Goal: Task Accomplishment & Management: Manage account settings

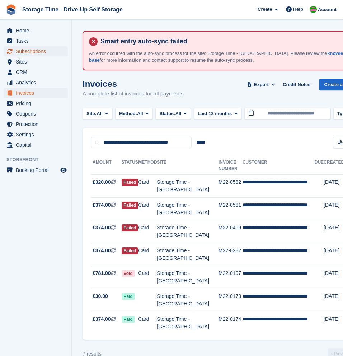
click at [26, 53] on span "Subscriptions" at bounding box center [37, 51] width 43 height 10
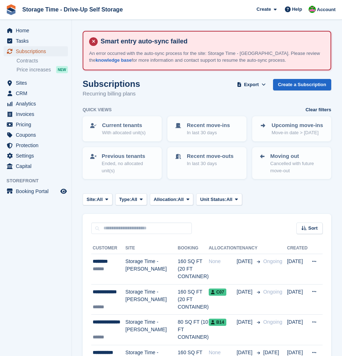
click at [28, 51] on span "Subscriptions" at bounding box center [37, 51] width 43 height 10
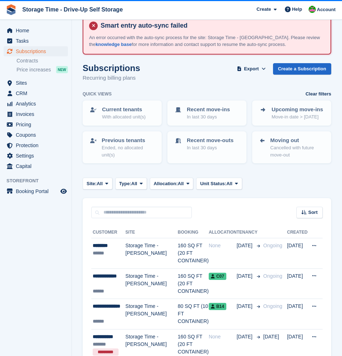
scroll to position [16, 0]
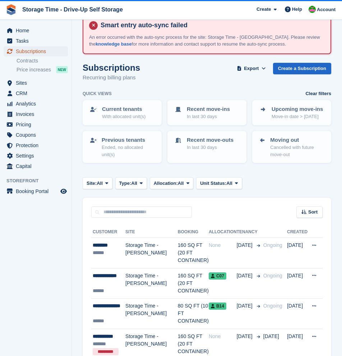
click at [35, 51] on span "Subscriptions" at bounding box center [37, 51] width 43 height 10
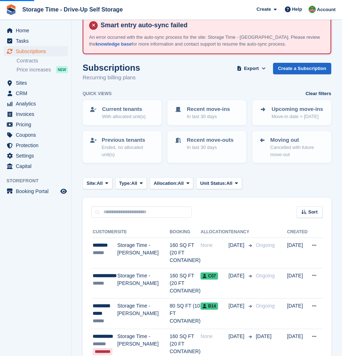
scroll to position [0, 0]
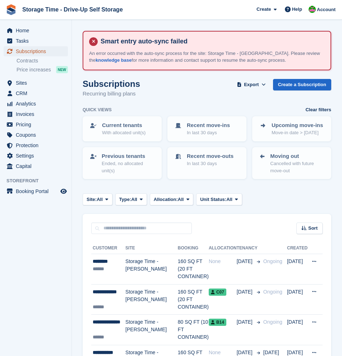
click at [42, 52] on span "Subscriptions" at bounding box center [37, 51] width 43 height 10
click at [25, 85] on span "Sites" at bounding box center [37, 83] width 43 height 10
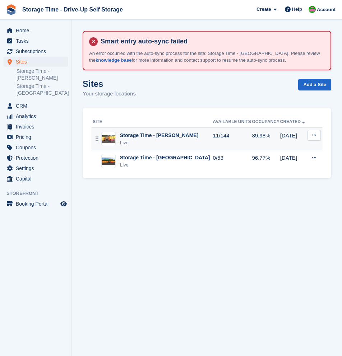
click at [173, 141] on div "Live" at bounding box center [159, 142] width 78 height 7
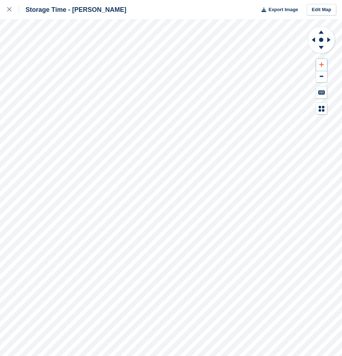
click at [321, 67] on button at bounding box center [321, 65] width 11 height 12
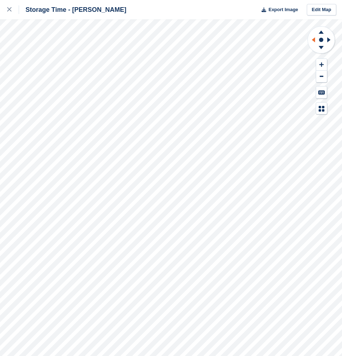
click at [313, 39] on icon at bounding box center [313, 39] width 3 height 5
click at [318, 63] on button at bounding box center [321, 65] width 11 height 12
click at [312, 41] on icon at bounding box center [312, 40] width 9 height 19
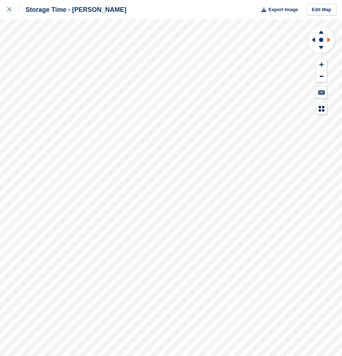
click at [329, 38] on icon at bounding box center [329, 40] width 9 height 19
click at [314, 42] on icon at bounding box center [313, 39] width 3 height 5
click at [330, 42] on icon at bounding box center [329, 40] width 9 height 19
click at [321, 50] on icon at bounding box center [321, 48] width 19 height 9
click at [322, 34] on icon at bounding box center [321, 31] width 19 height 9
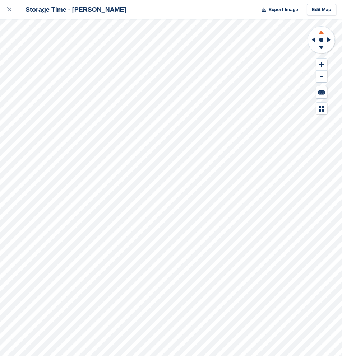
click at [322, 34] on icon at bounding box center [321, 31] width 19 height 9
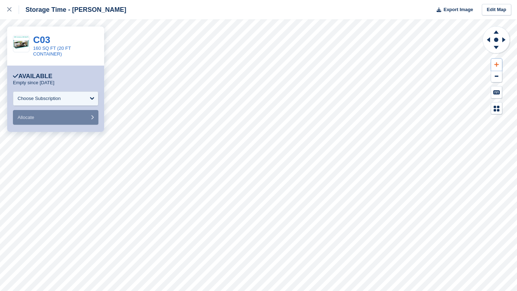
click at [341, 66] on icon at bounding box center [496, 64] width 4 height 5
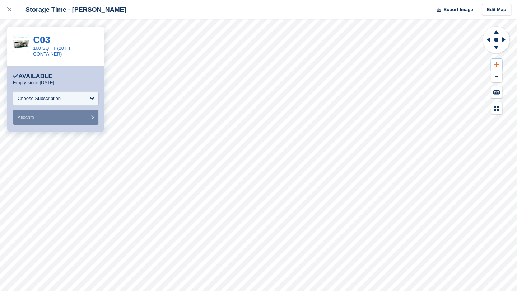
click at [341, 66] on icon at bounding box center [496, 64] width 4 height 5
click at [341, 40] on icon at bounding box center [504, 40] width 9 height 19
click at [341, 40] on icon at bounding box center [487, 40] width 9 height 19
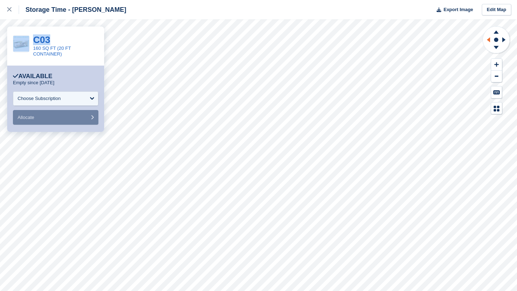
click at [341, 40] on icon at bounding box center [487, 40] width 9 height 19
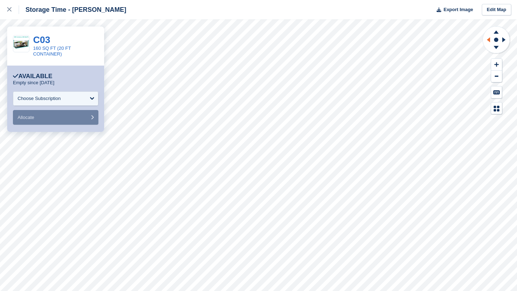
click at [341, 40] on icon at bounding box center [487, 40] width 9 height 19
click at [341, 47] on icon at bounding box center [496, 47] width 5 height 3
click at [341, 32] on icon at bounding box center [496, 32] width 5 height 3
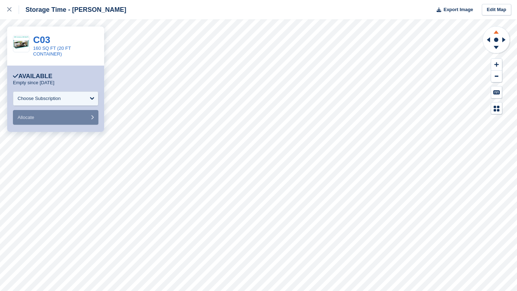
click at [341, 32] on icon at bounding box center [496, 32] width 5 height 3
click at [11, 8] on icon at bounding box center [9, 9] width 4 height 4
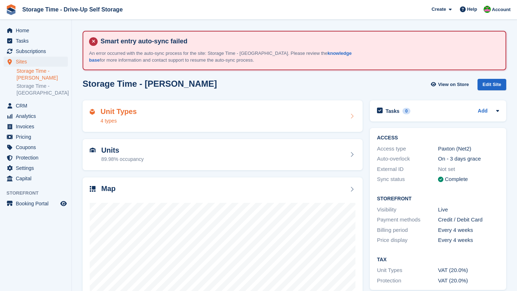
click at [125, 116] on h2 "Unit Types" at bounding box center [119, 112] width 36 height 8
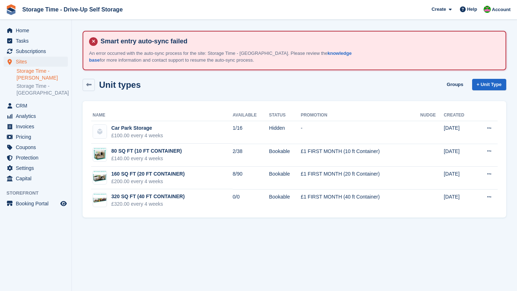
click at [33, 77] on link "Storage Time - [PERSON_NAME]" at bounding box center [42, 75] width 51 height 14
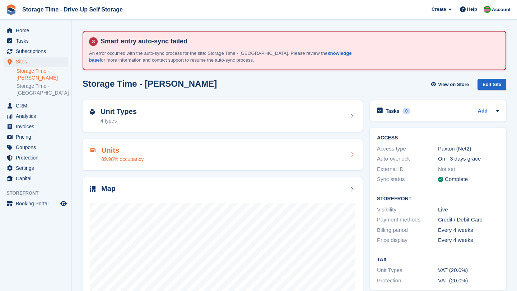
click at [216, 154] on div "Units 89.98% occupancy" at bounding box center [223, 154] width 266 height 17
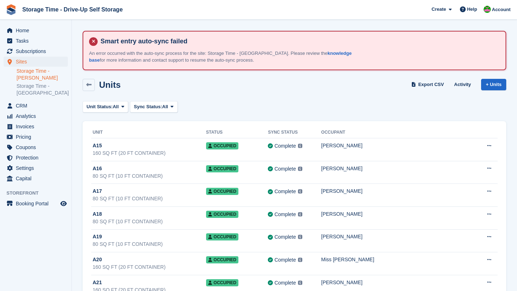
click at [33, 76] on link "Storage Time - [PERSON_NAME]" at bounding box center [42, 75] width 51 height 14
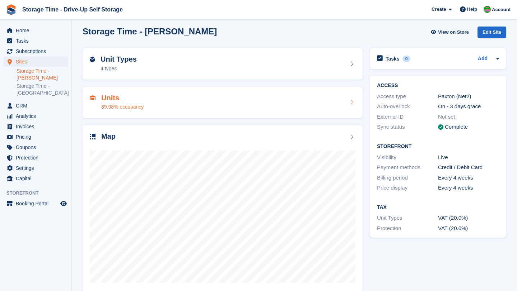
scroll to position [62, 0]
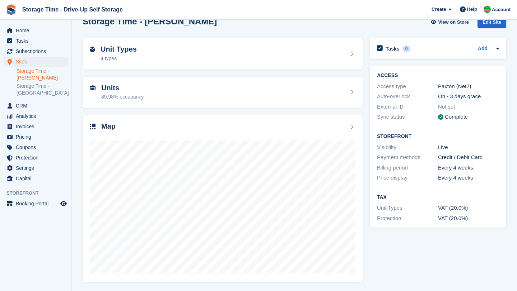
click at [33, 74] on link "Storage Time - [PERSON_NAME]" at bounding box center [42, 75] width 51 height 14
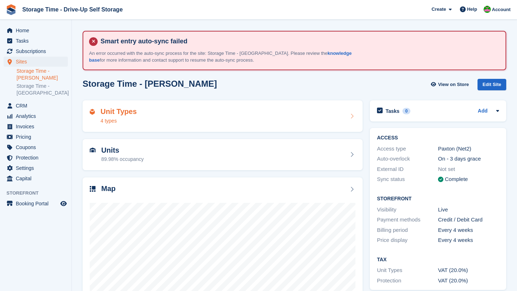
click at [349, 115] on icon at bounding box center [351, 116] width 7 height 6
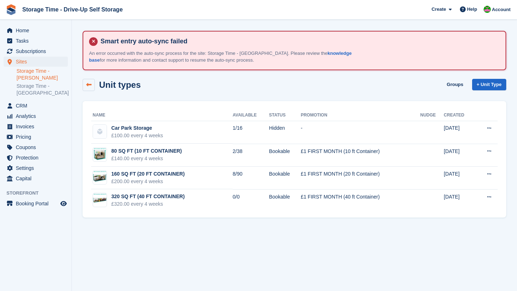
click at [91, 86] on icon at bounding box center [88, 84] width 5 height 5
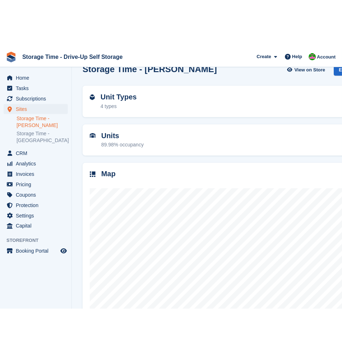
scroll to position [62, 0]
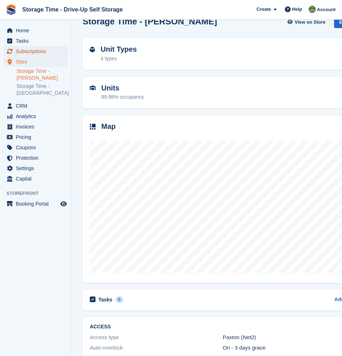
click at [28, 52] on span "Subscriptions" at bounding box center [37, 51] width 43 height 10
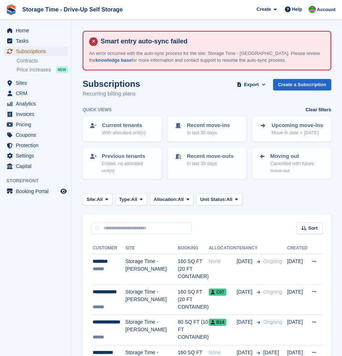
click at [30, 50] on span "Subscriptions" at bounding box center [37, 51] width 43 height 10
click at [25, 34] on span "Home" at bounding box center [37, 30] width 43 height 10
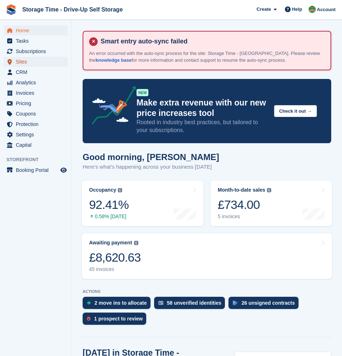
click at [24, 60] on span "Sites" at bounding box center [37, 62] width 43 height 10
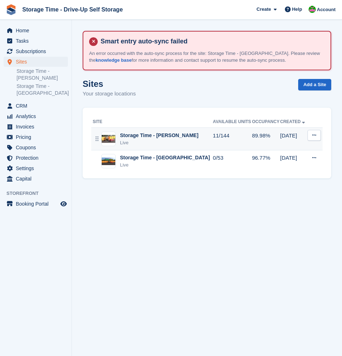
click at [144, 138] on div "Storage Time - [PERSON_NAME]" at bounding box center [159, 136] width 78 height 8
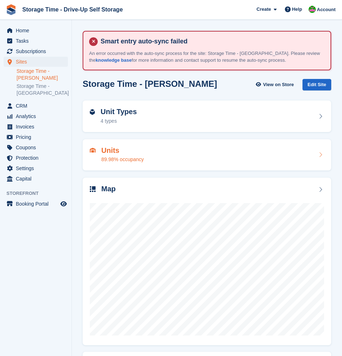
click at [189, 146] on div "Units 89.98% occupancy" at bounding box center [207, 154] width 234 height 17
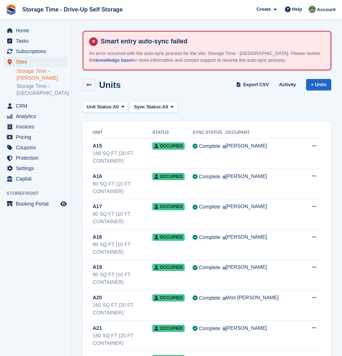
click at [23, 62] on span "Sites" at bounding box center [37, 62] width 43 height 10
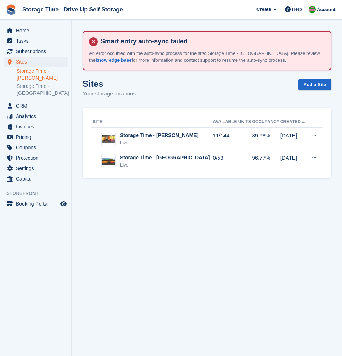
click at [29, 74] on link "Storage Time - [PERSON_NAME]" at bounding box center [42, 75] width 51 height 14
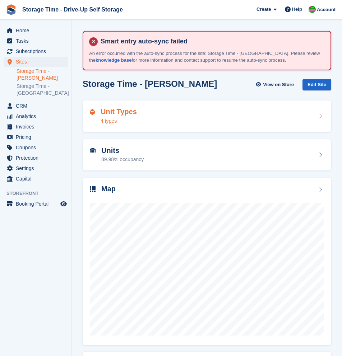
click at [160, 118] on div "Unit Types 4 types" at bounding box center [207, 116] width 234 height 17
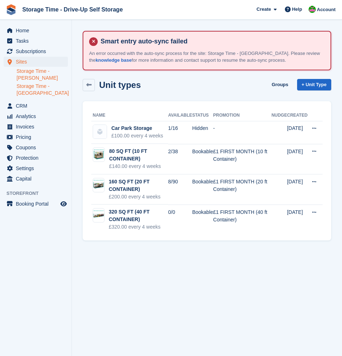
click at [32, 94] on link "Storage Time - [GEOGRAPHIC_DATA]" at bounding box center [42, 90] width 51 height 14
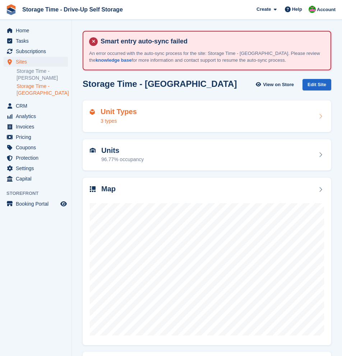
click at [169, 124] on div "Unit Types 3 types" at bounding box center [207, 116] width 234 height 17
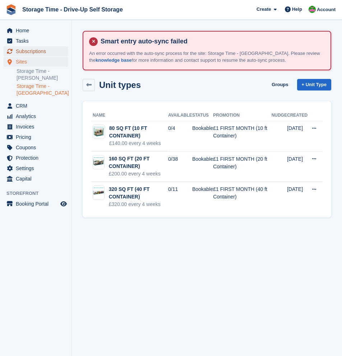
click at [33, 51] on span "Subscriptions" at bounding box center [37, 51] width 43 height 10
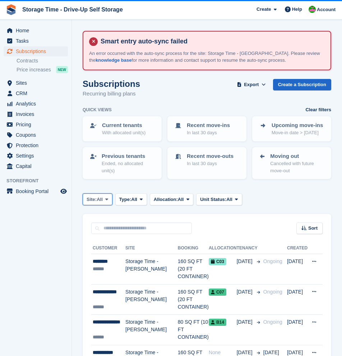
click at [100, 197] on span "All" at bounding box center [100, 199] width 6 height 7
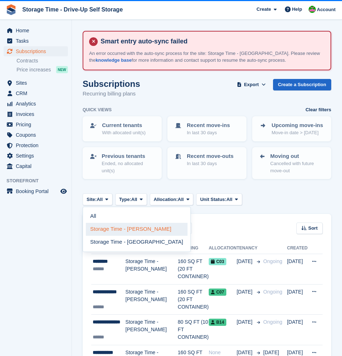
click at [131, 231] on link "Storage Time - [PERSON_NAME]" at bounding box center [137, 229] width 102 height 13
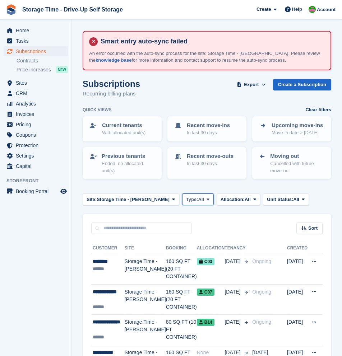
click at [186, 200] on span "Type:" at bounding box center [192, 199] width 12 height 7
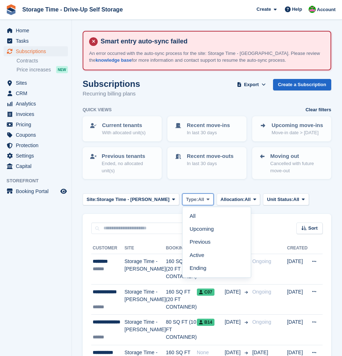
click at [186, 200] on span "Type:" at bounding box center [192, 199] width 12 height 7
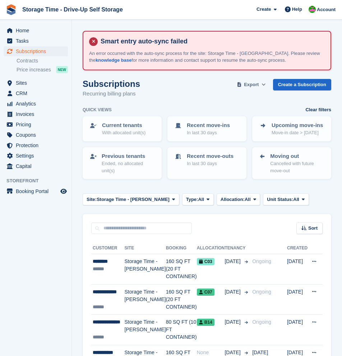
click at [254, 84] on span "Export" at bounding box center [251, 84] width 15 height 7
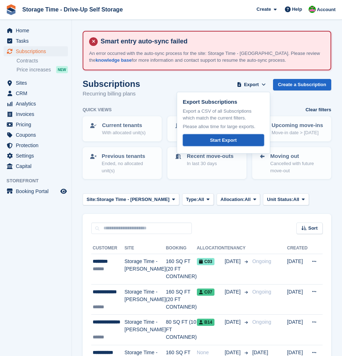
click at [227, 138] on div "Start Export" at bounding box center [223, 140] width 27 height 7
click at [155, 102] on div "Subscriptions Recurring billing plans Export Export Subscriptions Export a CSV …" at bounding box center [207, 93] width 248 height 28
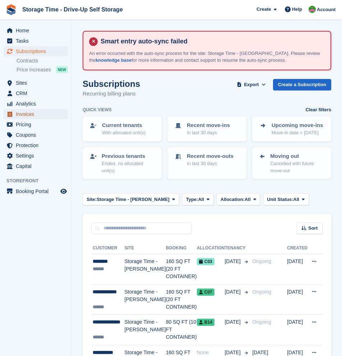
click at [30, 113] on span "Invoices" at bounding box center [37, 114] width 43 height 10
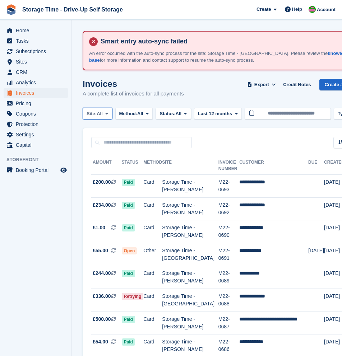
click at [106, 113] on span at bounding box center [107, 114] width 6 height 6
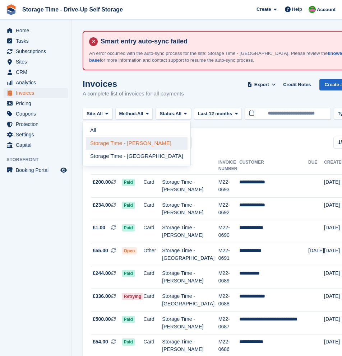
click at [127, 148] on link "Storage Time - [PERSON_NAME]" at bounding box center [137, 143] width 102 height 13
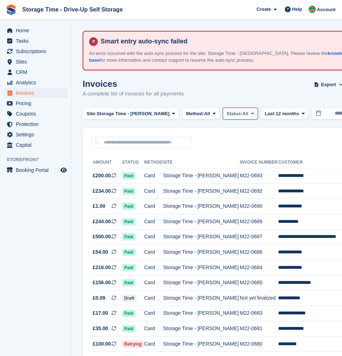
click at [232, 116] on span "Status:" at bounding box center [235, 113] width 16 height 7
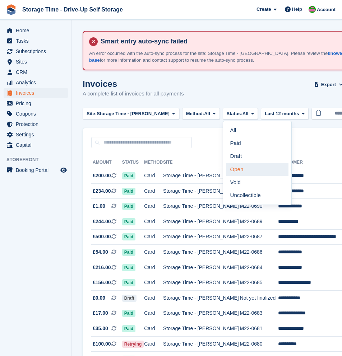
click at [233, 172] on link "Open" at bounding box center [257, 169] width 62 height 13
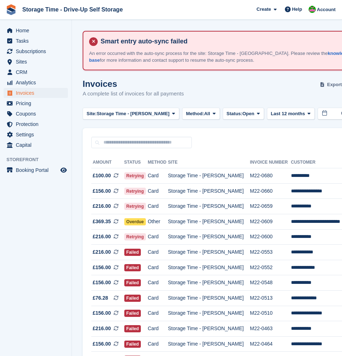
click at [327, 81] on span "Export" at bounding box center [334, 84] width 15 height 7
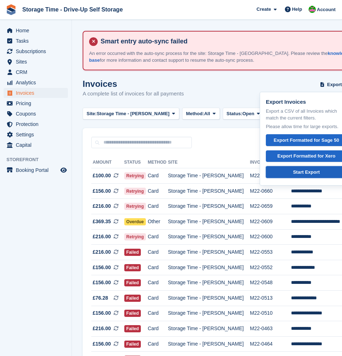
click at [293, 169] on div "Start Export" at bounding box center [306, 172] width 27 height 7
click at [34, 50] on span "Subscriptions" at bounding box center [37, 51] width 43 height 10
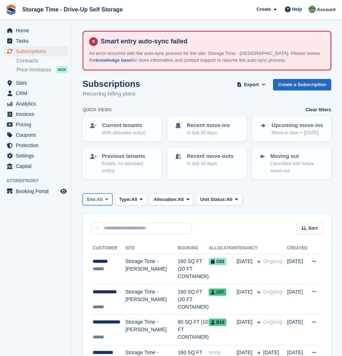
click at [103, 199] on span "All" at bounding box center [100, 199] width 6 height 7
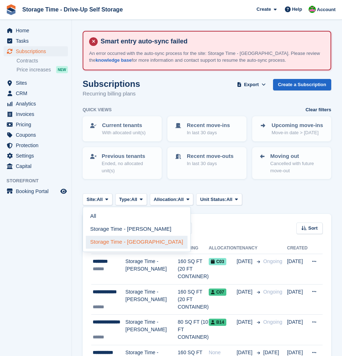
click at [119, 241] on link "Storage Time - [GEOGRAPHIC_DATA]" at bounding box center [137, 242] width 102 height 13
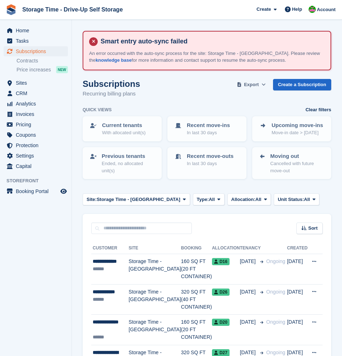
click at [253, 85] on span "Export" at bounding box center [251, 84] width 15 height 7
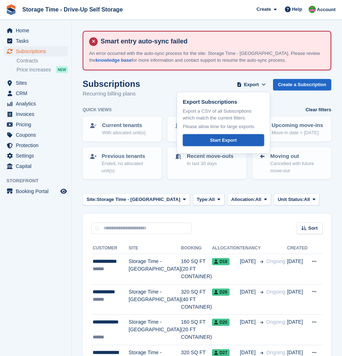
click at [231, 141] on div "Start Export" at bounding box center [223, 140] width 27 height 7
click at [29, 114] on span "Invoices" at bounding box center [37, 114] width 43 height 10
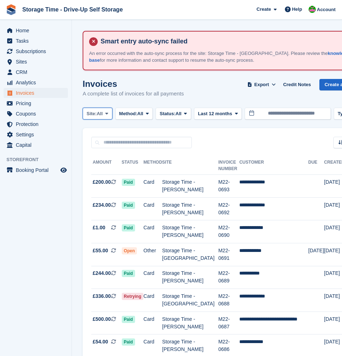
click at [108, 117] on button "Site: All" at bounding box center [98, 114] width 30 height 12
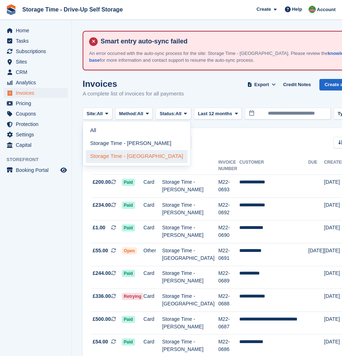
click at [121, 154] on link "Storage Time - [GEOGRAPHIC_DATA]" at bounding box center [137, 156] width 102 height 13
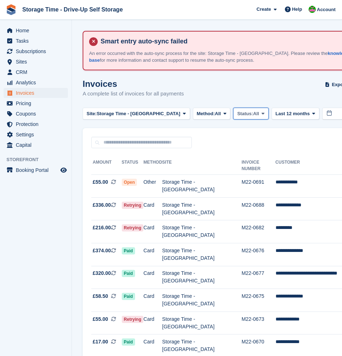
click at [237, 115] on span "Status:" at bounding box center [245, 113] width 16 height 7
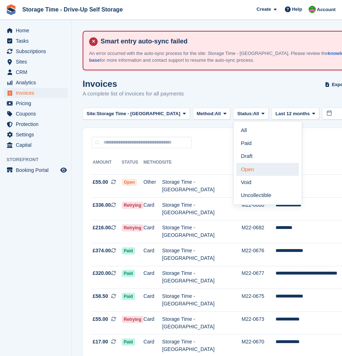
click at [237, 169] on link "Open" at bounding box center [267, 169] width 62 height 13
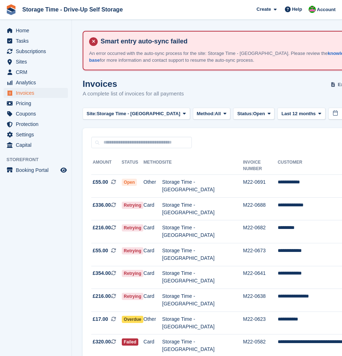
click at [337, 83] on span "Export" at bounding box center [344, 84] width 15 height 7
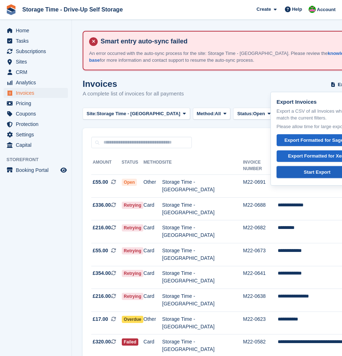
click at [305, 172] on div "Start Export" at bounding box center [317, 172] width 27 height 7
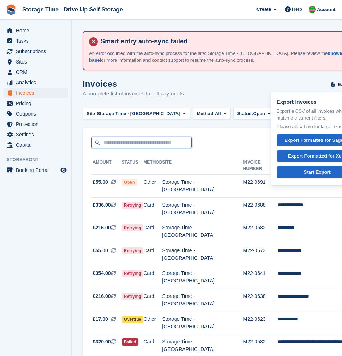
click at [114, 139] on input "text" at bounding box center [141, 143] width 101 height 12
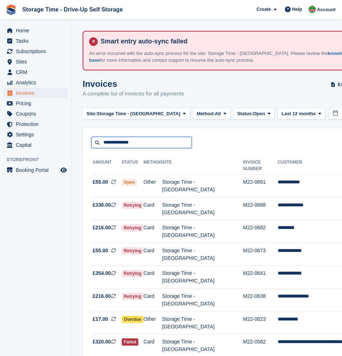
type input "**********"
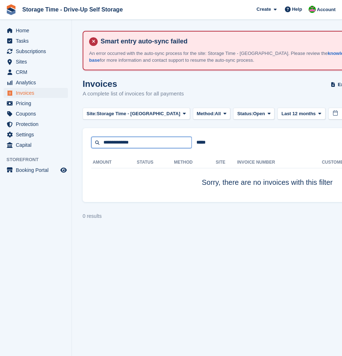
click at [141, 140] on input "**********" at bounding box center [141, 143] width 101 height 12
click at [140, 140] on input "**********" at bounding box center [141, 143] width 101 height 12
click at [134, 146] on input "text" at bounding box center [141, 143] width 101 height 12
paste input "**********"
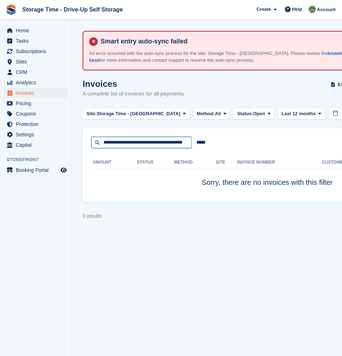
scroll to position [0, 22]
type input "**********"
click at [150, 143] on input "**********" at bounding box center [141, 143] width 101 height 12
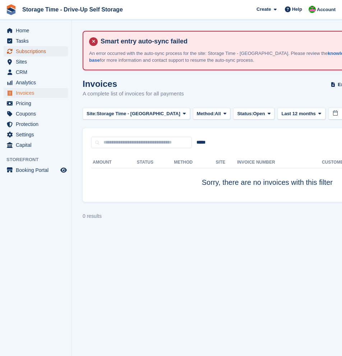
click at [28, 52] on span "Subscriptions" at bounding box center [37, 51] width 43 height 10
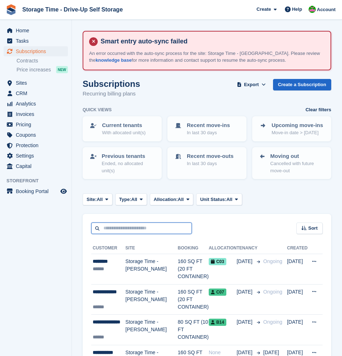
click at [126, 229] on input "text" at bounding box center [141, 229] width 101 height 12
paste input "**********"
type input "**********"
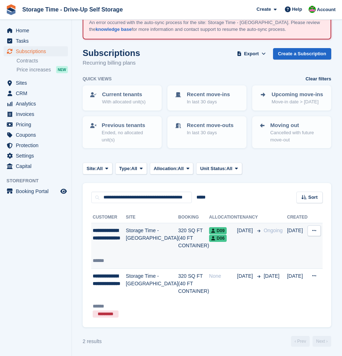
scroll to position [32, 0]
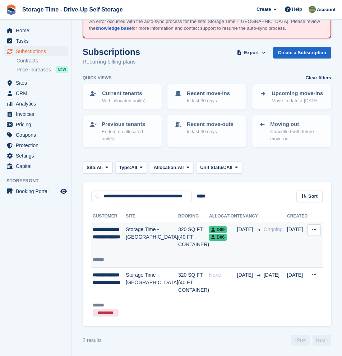
click at [178, 247] on td "320 SQ FT (40 FT CONTAINER)" at bounding box center [193, 245] width 31 height 46
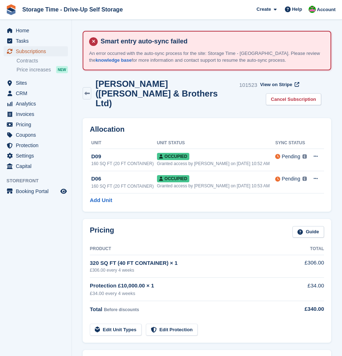
click at [38, 52] on span "Subscriptions" at bounding box center [37, 51] width 43 height 10
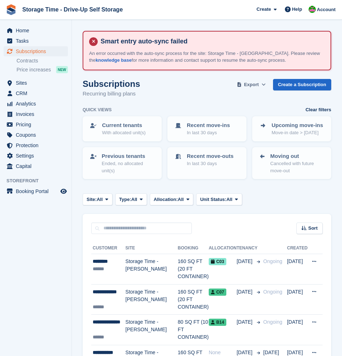
click at [248, 83] on span "Export" at bounding box center [251, 84] width 15 height 7
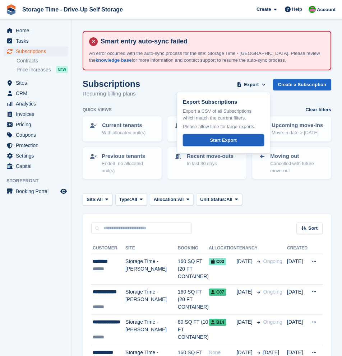
click at [236, 141] on link "Start Export" at bounding box center [223, 140] width 81 height 12
click at [193, 84] on div "Subscriptions Recurring billing plans Export Export Subscriptions Export a CSV …" at bounding box center [207, 93] width 248 height 28
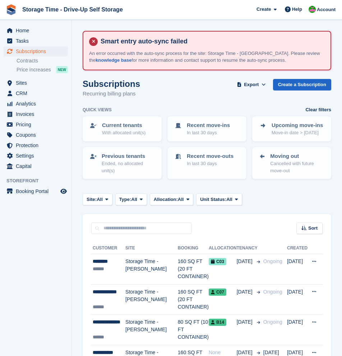
click at [101, 202] on span "All" at bounding box center [100, 199] width 6 height 7
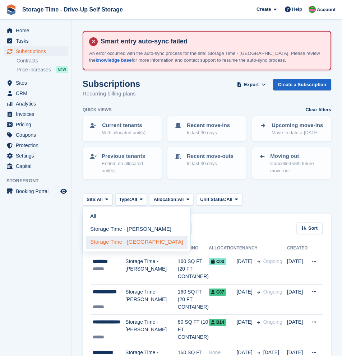
click at [122, 242] on link "Storage Time - [GEOGRAPHIC_DATA]" at bounding box center [137, 242] width 102 height 13
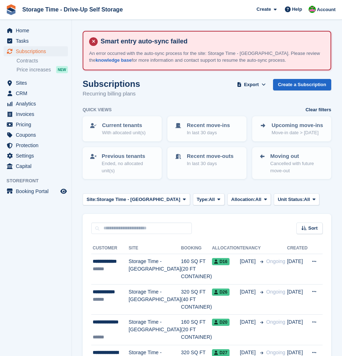
click at [205, 218] on div "Sort Sort by Customer name Date created Move in date Move out date Created (old…" at bounding box center [207, 224] width 248 height 20
click at [251, 82] on span "Export" at bounding box center [251, 84] width 15 height 7
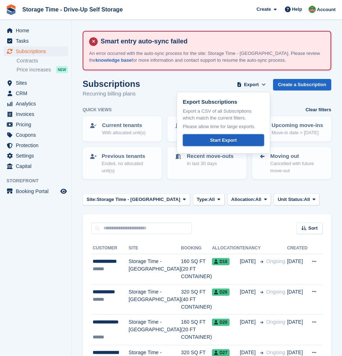
click at [229, 139] on div "Start Export" at bounding box center [223, 140] width 27 height 7
click at [204, 226] on div "Sort Sort by Customer name Date created Move in date Move out date Created (old…" at bounding box center [207, 224] width 248 height 20
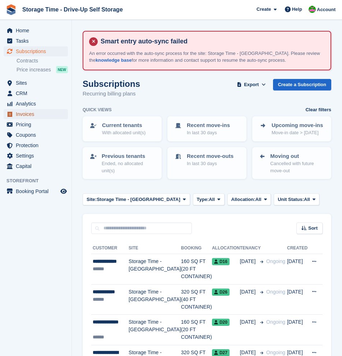
click at [26, 115] on span "Invoices" at bounding box center [37, 114] width 43 height 10
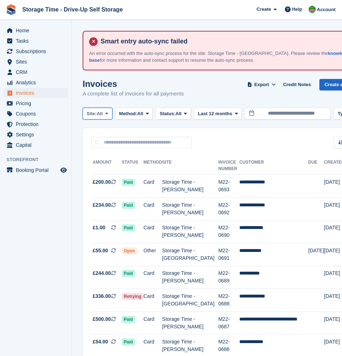
click at [108, 116] on icon at bounding box center [106, 113] width 3 height 5
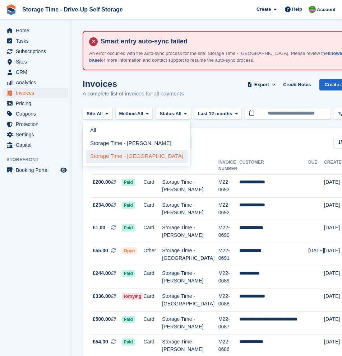
click at [128, 154] on link "Storage Time - [GEOGRAPHIC_DATA]" at bounding box center [137, 156] width 102 height 13
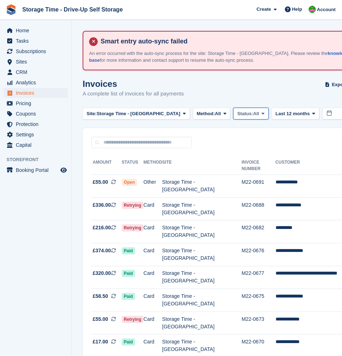
click at [253, 115] on span "All" at bounding box center [256, 113] width 6 height 7
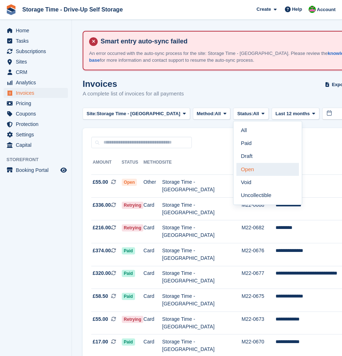
click at [246, 169] on link "Open" at bounding box center [267, 169] width 62 height 13
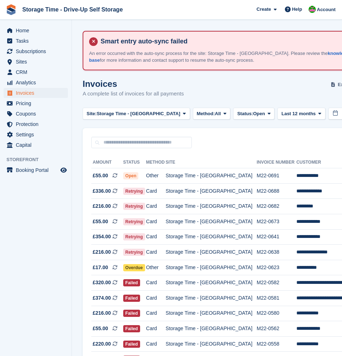
click at [337, 83] on span "Export" at bounding box center [344, 84] width 15 height 7
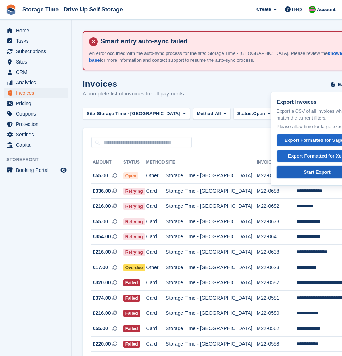
click at [304, 174] on div "Start Export" at bounding box center [317, 172] width 27 height 7
